Goal: Information Seeking & Learning: Learn about a topic

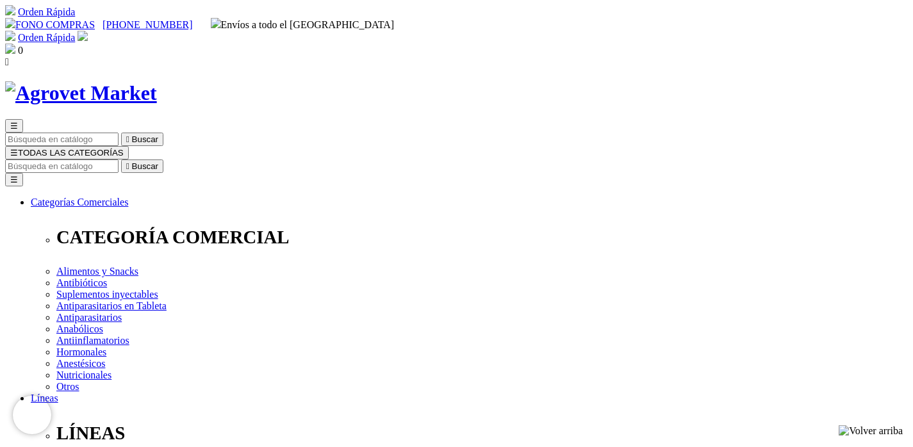
click at [119, 160] on input "Buscar" at bounding box center [61, 166] width 113 height 13
type input "g"
type input "floraviva"
click at [194, 160] on button " Buscar" at bounding box center [215, 166] width 42 height 13
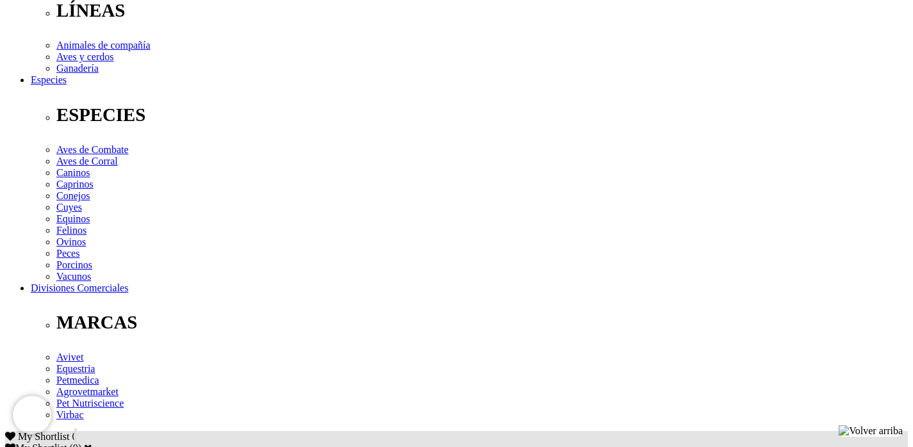
scroll to position [460, 0]
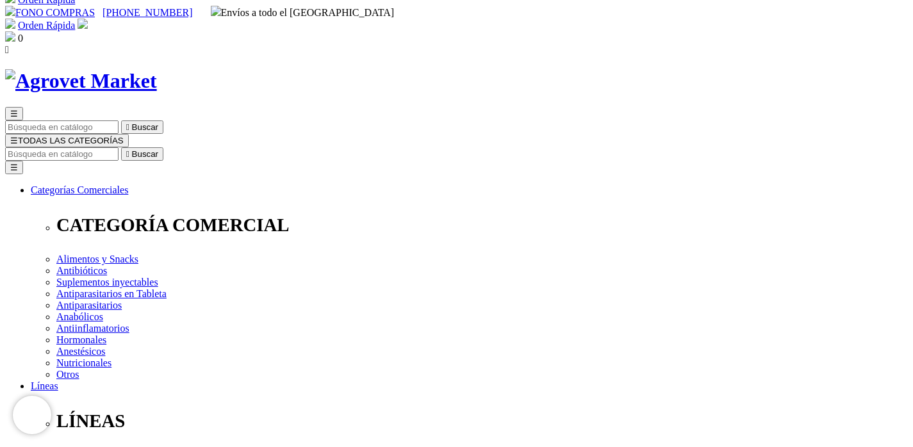
scroll to position [0, 0]
